Goal: Book appointment/travel/reservation

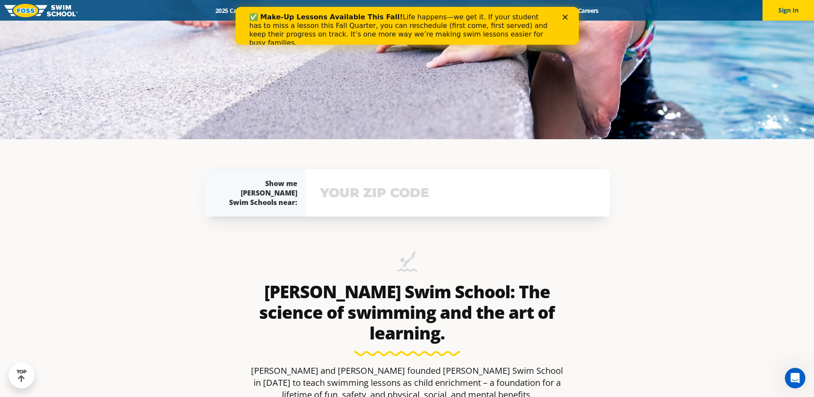
click at [411, 192] on input "text" at bounding box center [458, 192] width 280 height 25
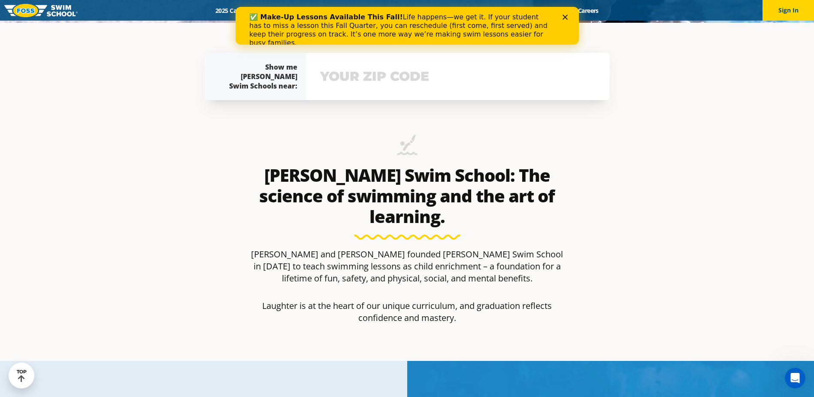
scroll to position [384, 0]
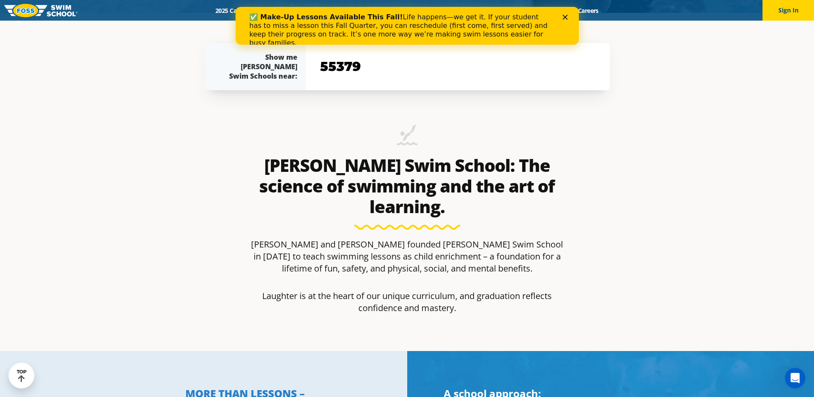
type input "55379"
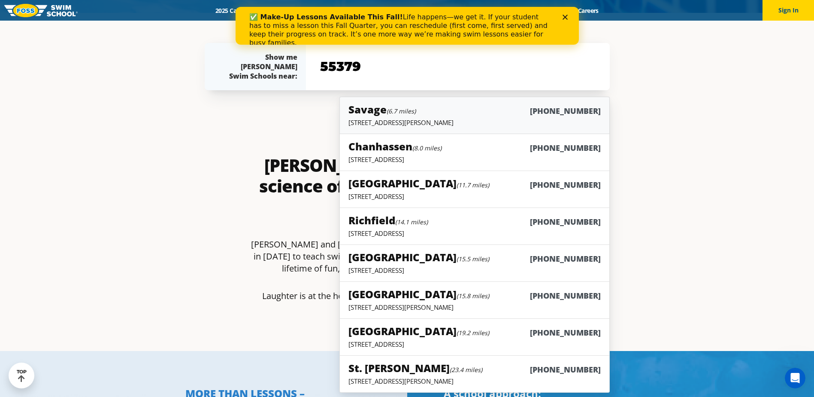
click at [489, 121] on p "[STREET_ADDRESS][PERSON_NAME]" at bounding box center [475, 122] width 252 height 9
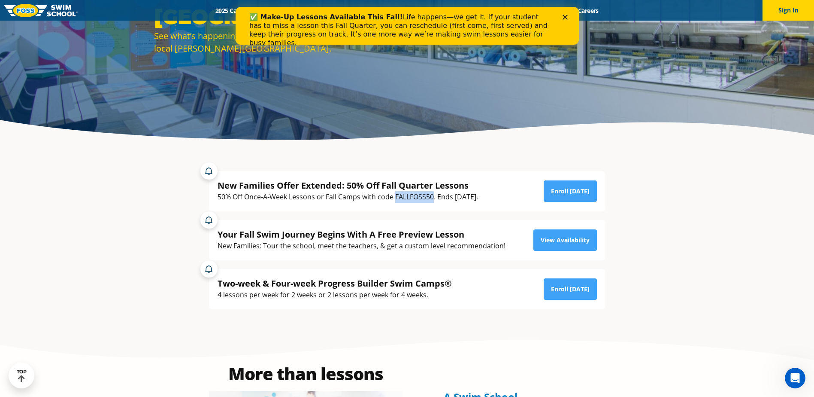
drag, startPoint x: 434, startPoint y: 197, endPoint x: 395, endPoint y: 197, distance: 38.2
click at [395, 197] on div "50% Off Once-A-Week Lessons or Fall Camps with code FALLFOSS50. Ends [DATE]." at bounding box center [348, 197] width 261 height 12
drag, startPoint x: 395, startPoint y: 197, endPoint x: 401, endPoint y: 196, distance: 6.1
copy div "FALLFOSS50"
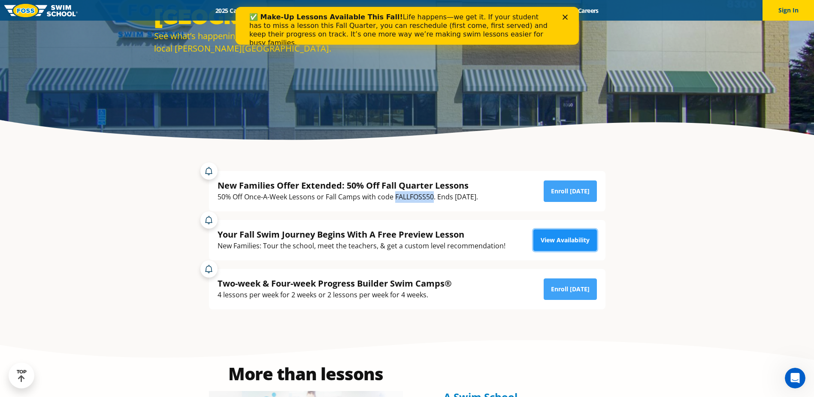
click at [571, 243] on link "View Availability" at bounding box center [566, 239] width 64 height 21
